Goal: Check status: Check status

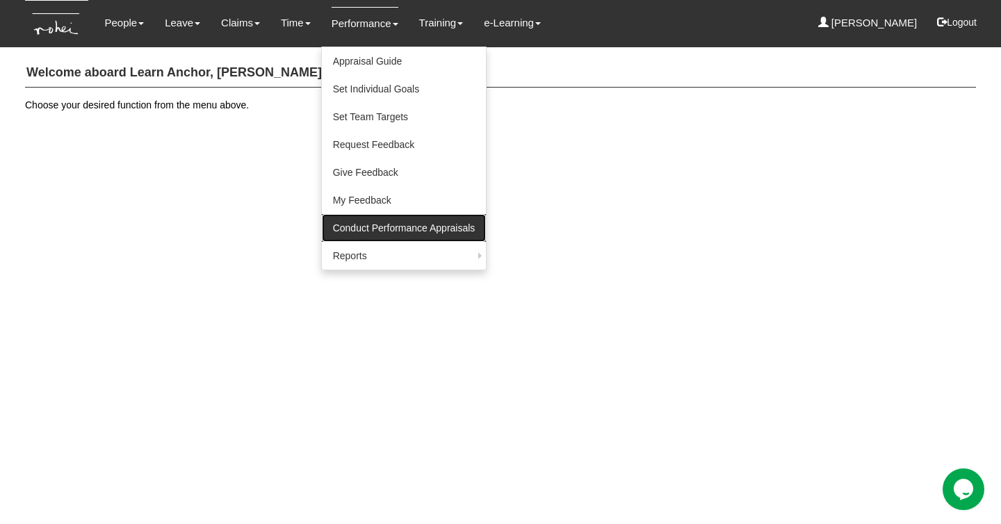
click at [365, 226] on link "Conduct Performance Appraisals" at bounding box center [404, 228] width 165 height 28
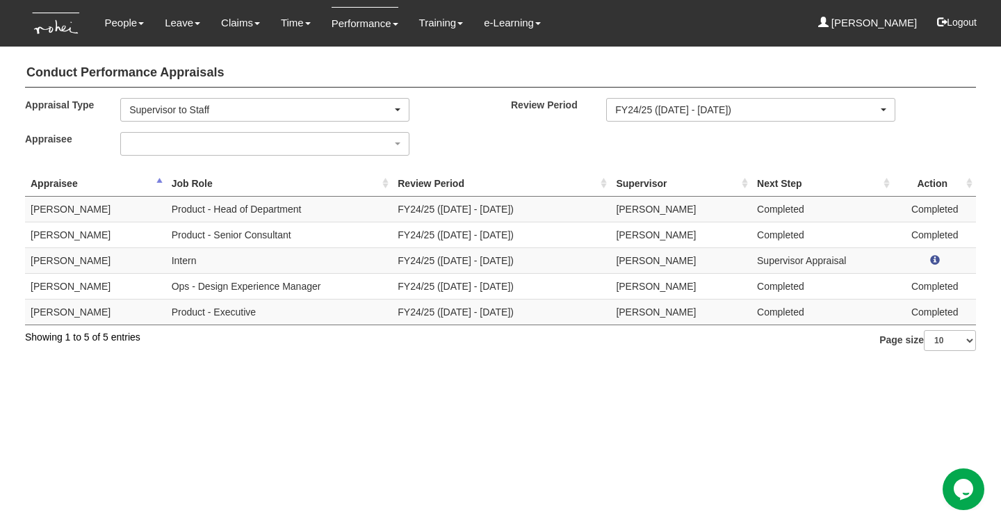
click at [60, 261] on td "[PERSON_NAME]" at bounding box center [95, 261] width 141 height 26
click at [60, 261] on td "Elise Sun" at bounding box center [95, 261] width 141 height 26
click at [71, 303] on td "Louisse Lucenara" at bounding box center [95, 312] width 141 height 26
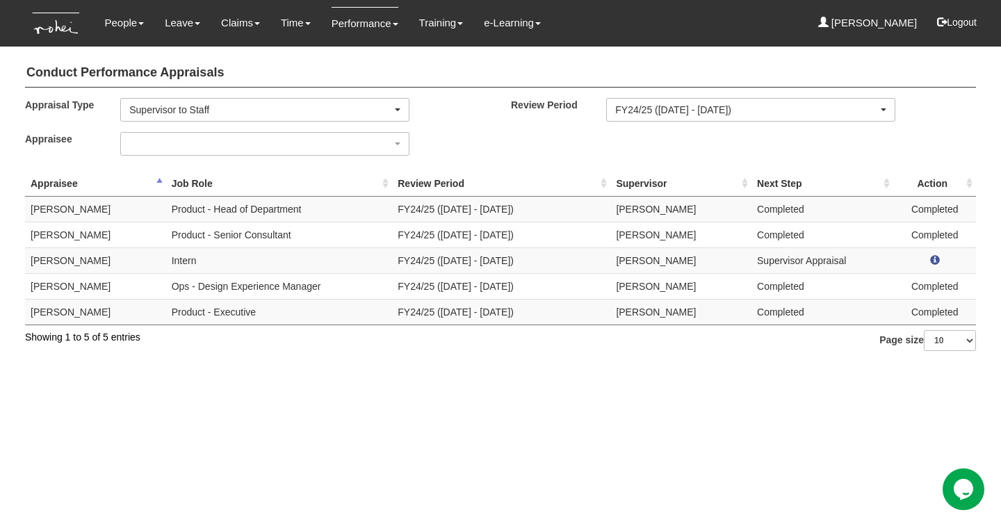
drag, startPoint x: 71, startPoint y: 303, endPoint x: 78, endPoint y: 307, distance: 8.1
click at [71, 303] on td "Louisse Lucenara" at bounding box center [95, 312] width 141 height 26
click at [227, 308] on td "Product - Executive" at bounding box center [279, 312] width 227 height 26
click at [277, 348] on html "Toggle navigation People Personal Information Staff Directory Leave Apply for L…" at bounding box center [500, 182] width 1001 height 365
click at [268, 365] on html "Toggle navigation People Personal Information Staff Directory Leave Apply for L…" at bounding box center [500, 182] width 1001 height 365
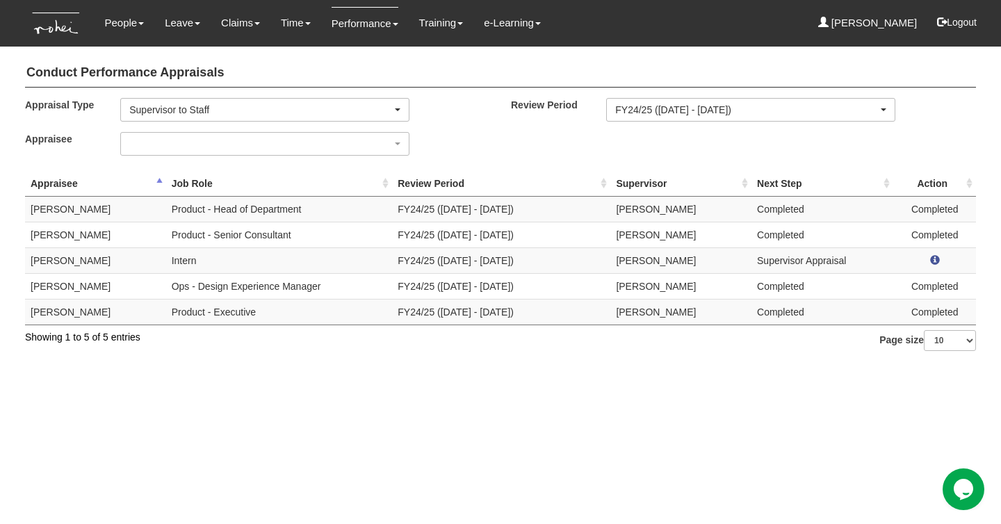
click at [268, 365] on html "Toggle navigation People Personal Information Staff Directory Leave Apply for L…" at bounding box center [500, 182] width 1001 height 365
click at [250, 365] on html "Toggle navigation People Personal Information Staff Directory Leave Apply for L…" at bounding box center [500, 182] width 1001 height 365
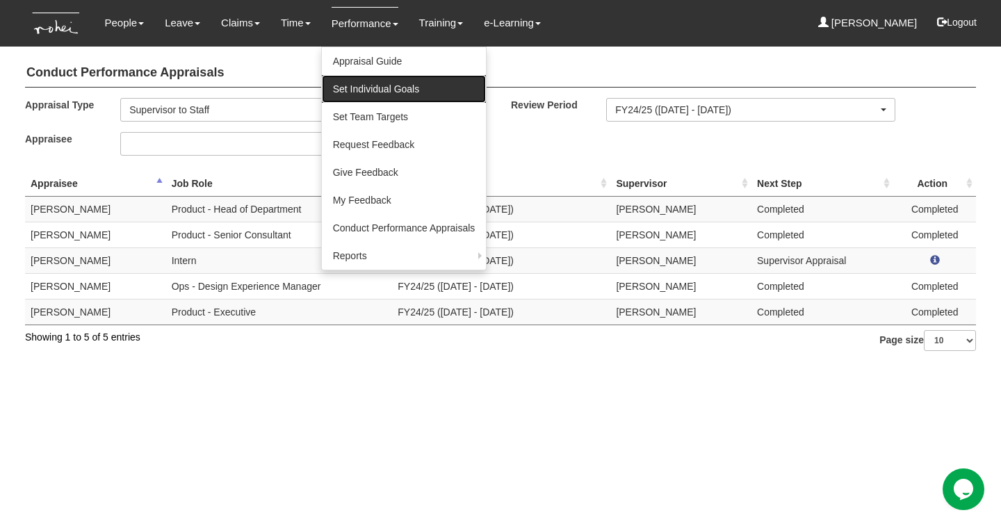
click at [346, 92] on link "Set Individual Goals" at bounding box center [404, 89] width 165 height 28
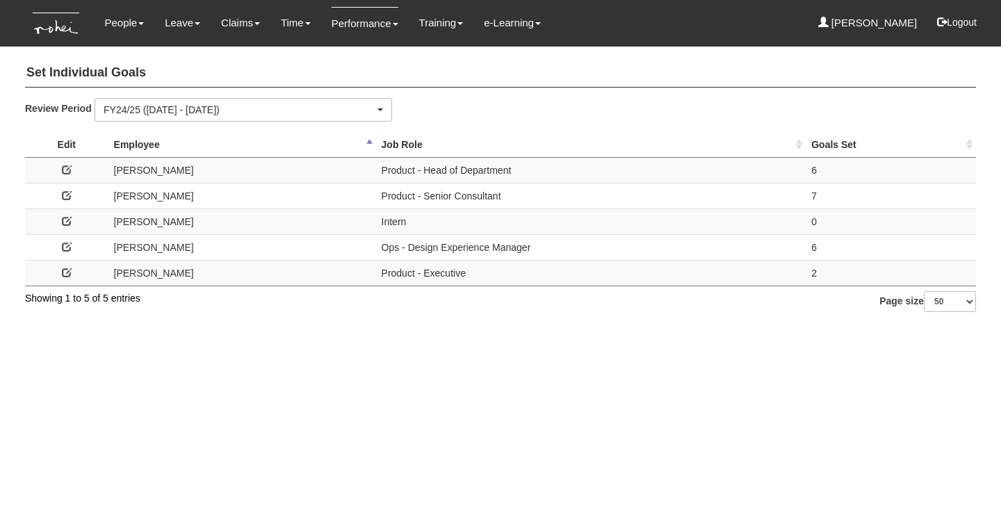
select select "50"
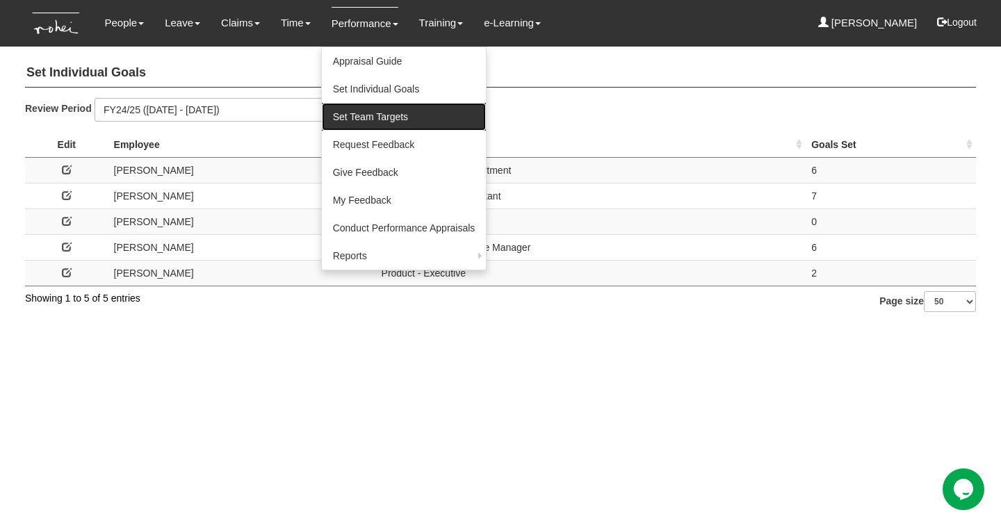
click at [337, 109] on link "Set Team Targets" at bounding box center [404, 117] width 165 height 28
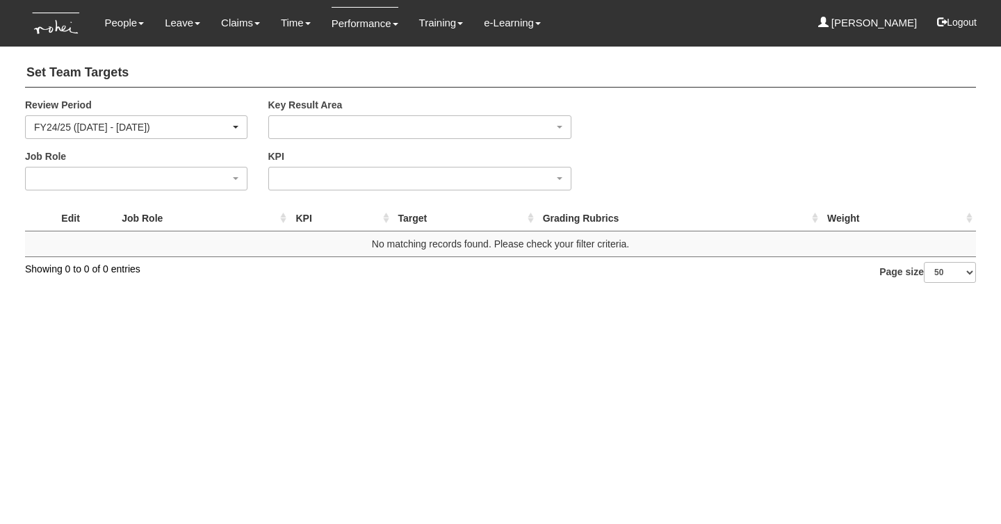
select select "50"
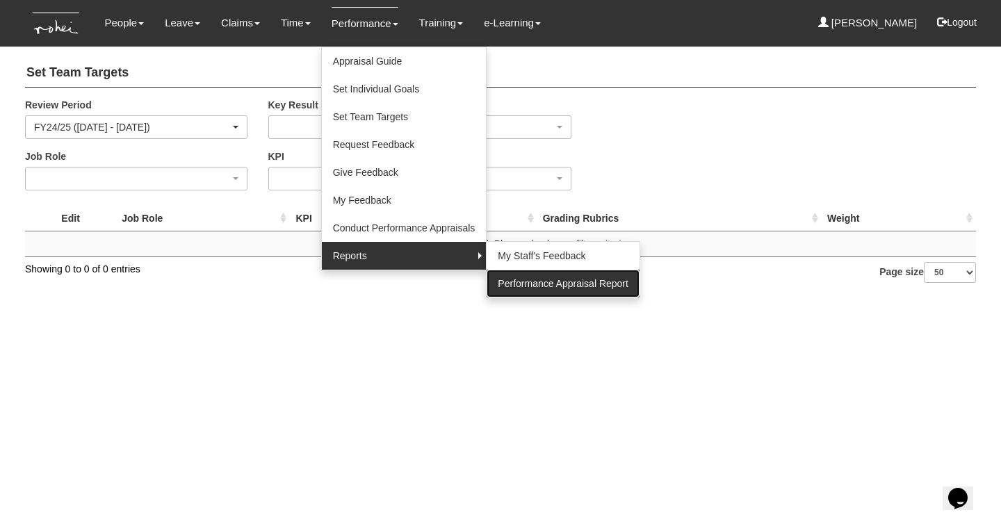
click at [525, 280] on link "Performance Appraisal Report" at bounding box center [563, 284] width 153 height 28
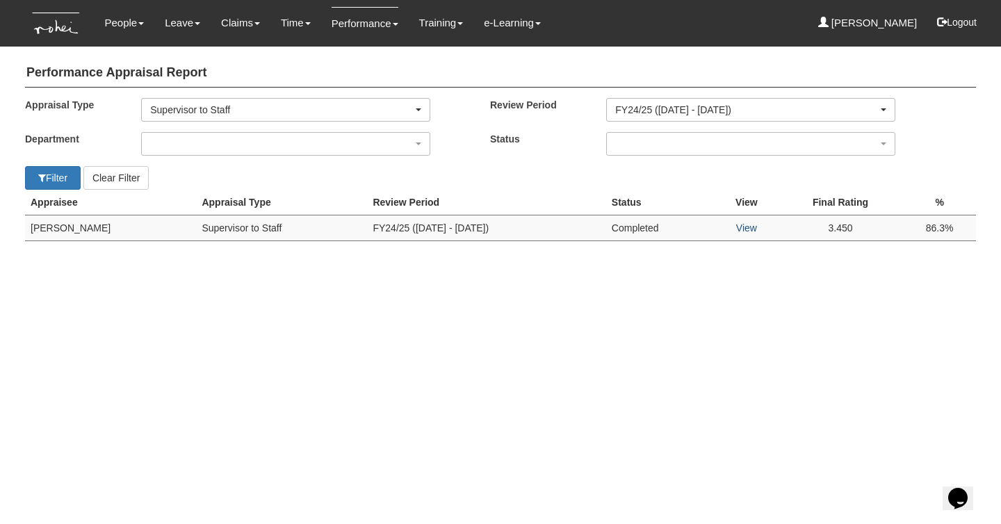
drag, startPoint x: 734, startPoint y: 230, endPoint x: 750, endPoint y: 226, distance: 16.4
click at [736, 230] on td "View" at bounding box center [747, 228] width 63 height 26
click at [750, 226] on link "View" at bounding box center [747, 228] width 21 height 11
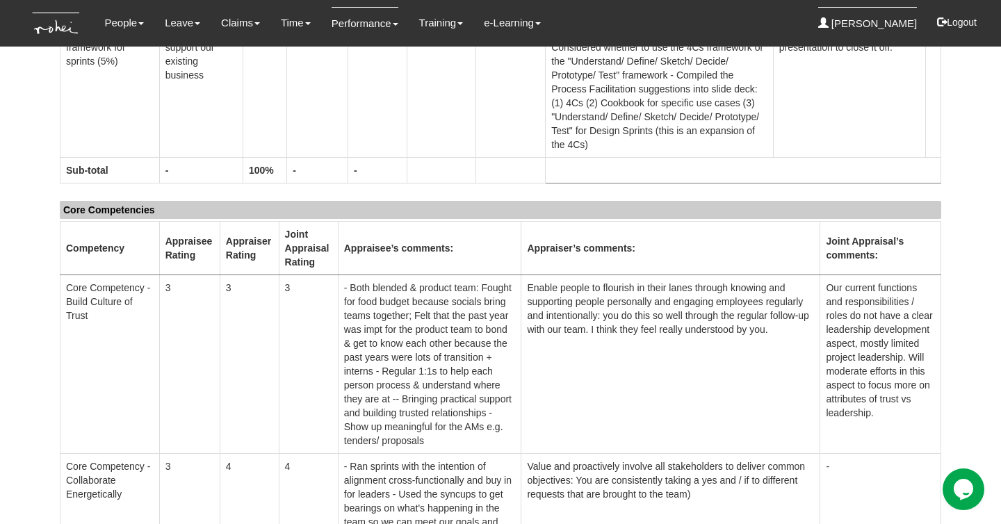
scroll to position [256, 0]
